Goal: Task Accomplishment & Management: Manage account settings

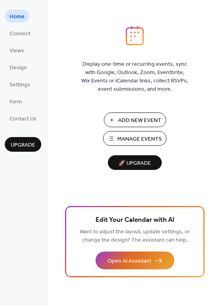
click at [137, 137] on span "Manage Events" at bounding box center [139, 139] width 44 height 8
click at [25, 87] on span "Settings" at bounding box center [20, 85] width 21 height 8
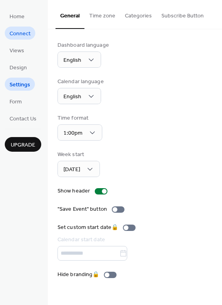
click at [23, 34] on span "Connect" at bounding box center [20, 34] width 21 height 8
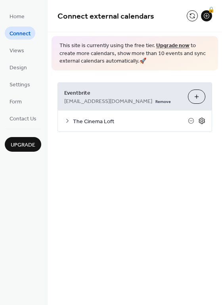
click at [203, 120] on icon at bounding box center [201, 121] width 3 height 3
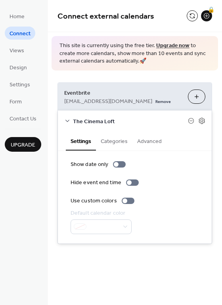
click at [150, 143] on button "Advanced" at bounding box center [149, 141] width 34 height 18
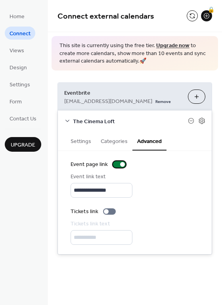
click at [120, 162] on div at bounding box center [122, 164] width 5 height 5
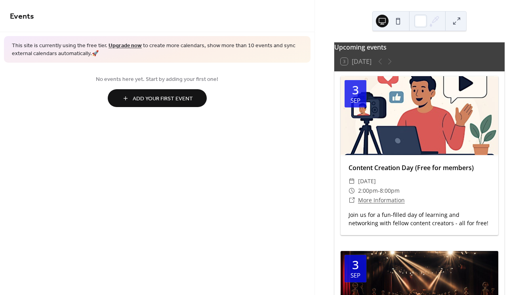
click at [393, 155] on div at bounding box center [420, 115] width 158 height 79
click at [394, 172] on span "Content Creation Day (Free for members)" at bounding box center [411, 168] width 125 height 10
click at [395, 169] on link "Content Creation Day (Free for members)" at bounding box center [411, 167] width 125 height 9
